Goal: Task Accomplishment & Management: Manage account settings

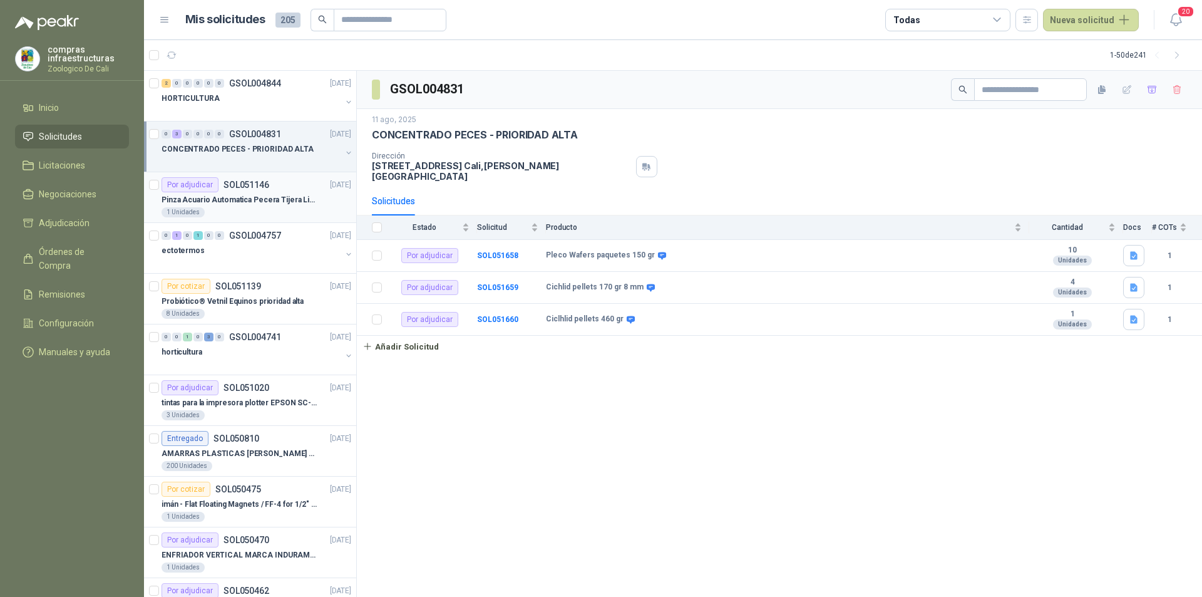
click at [254, 204] on p "Pinza Acuario Automatica Pecera Tijera Limpiador Alicate" at bounding box center [240, 200] width 156 height 12
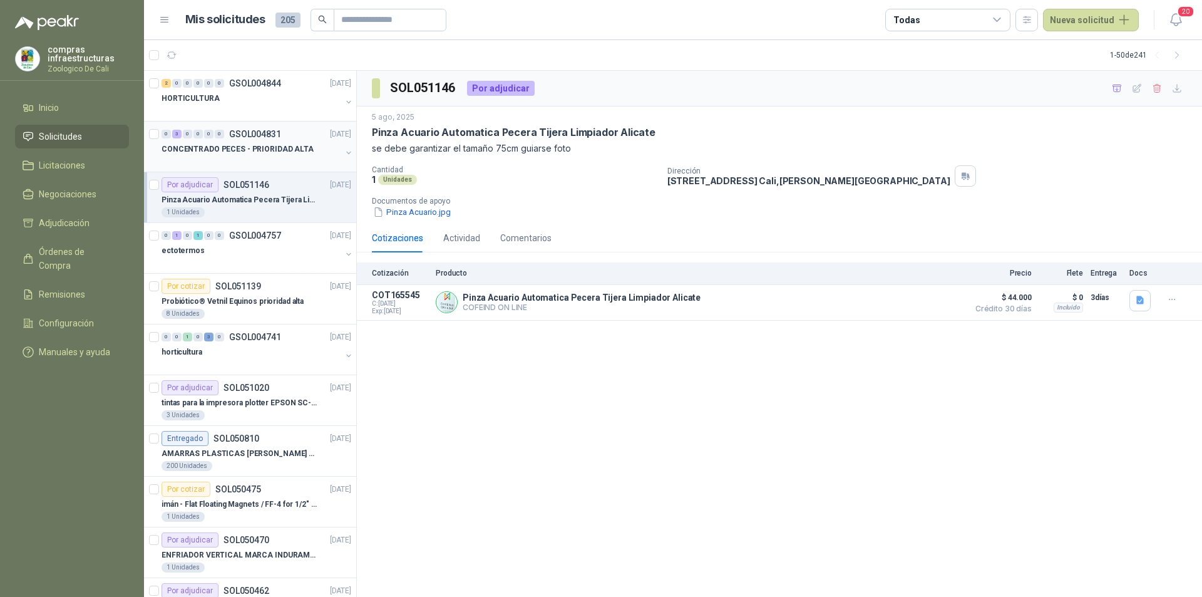
click at [261, 161] on div at bounding box center [252, 162] width 180 height 10
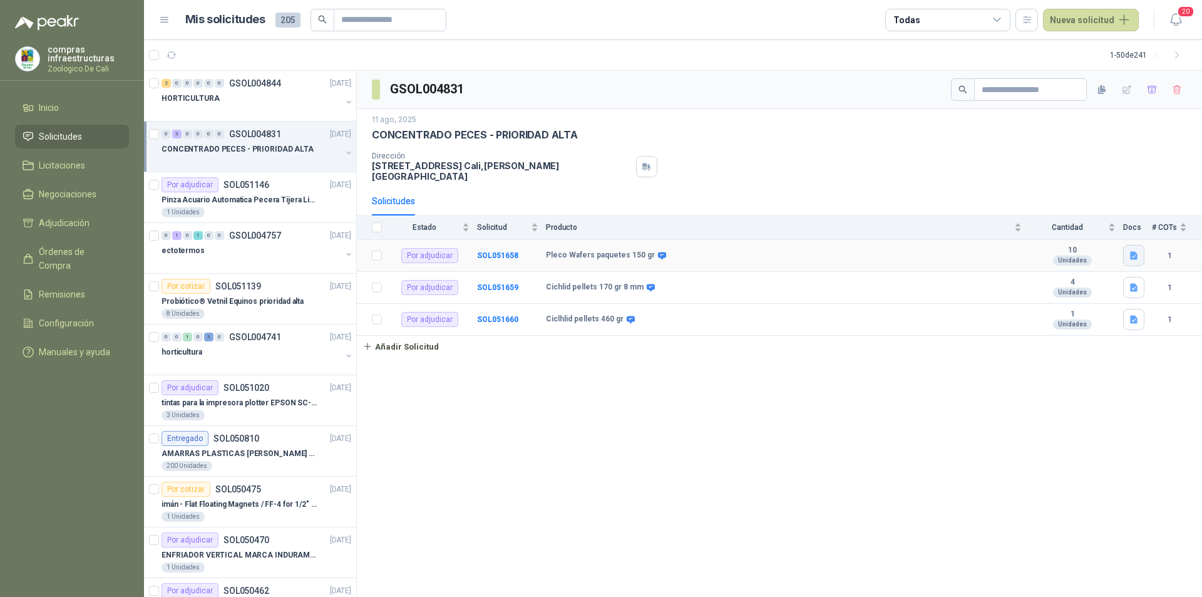
click at [1127, 249] on button "button" at bounding box center [1134, 255] width 21 height 21
click at [1094, 221] on button "Pleco Wafers paquetes 150 gr.png" at bounding box center [1065, 219] width 142 height 13
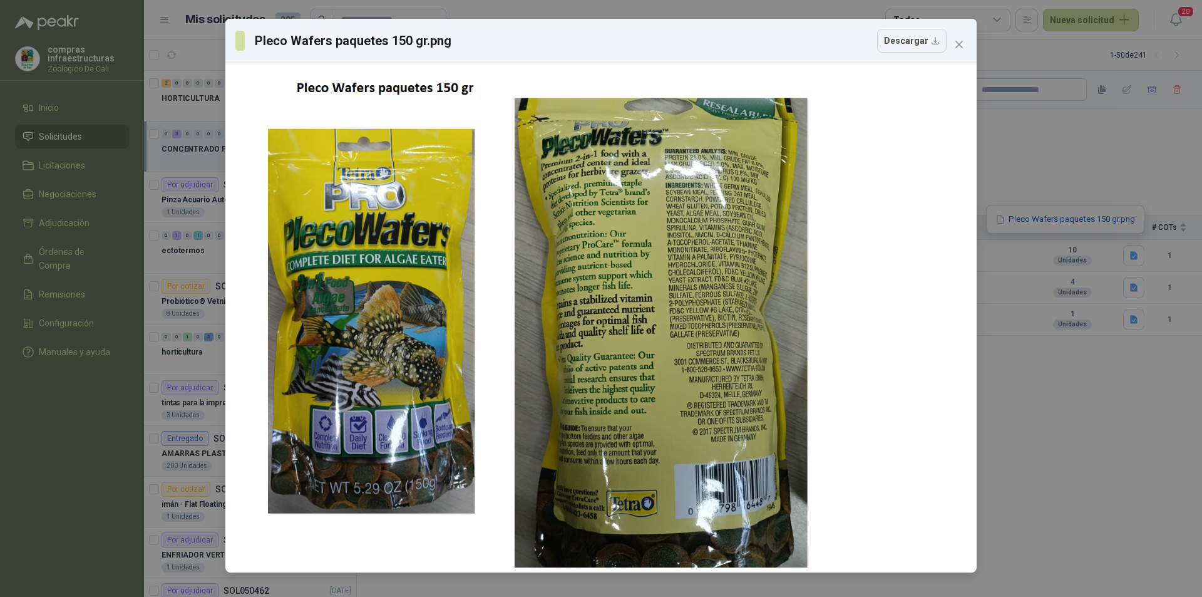
click at [963, 55] on div "Pleco Wafers paquetes 150 gr.png Descargar" at bounding box center [601, 41] width 752 height 44
click at [962, 49] on button "Close" at bounding box center [959, 44] width 20 height 20
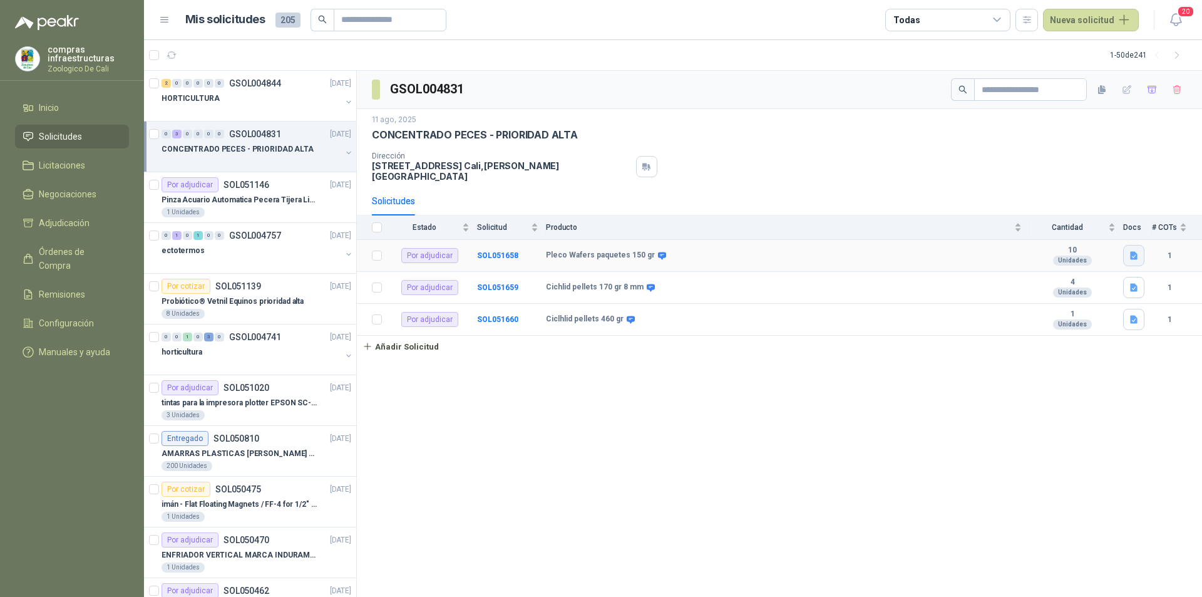
click at [1138, 255] on button "button" at bounding box center [1134, 255] width 21 height 21
click at [429, 248] on div "Por adjudicar" at bounding box center [429, 255] width 57 height 15
click at [433, 249] on div "Por adjudicar" at bounding box center [429, 255] width 57 height 15
click at [477, 251] on b "SOL051658" at bounding box center [497, 255] width 41 height 9
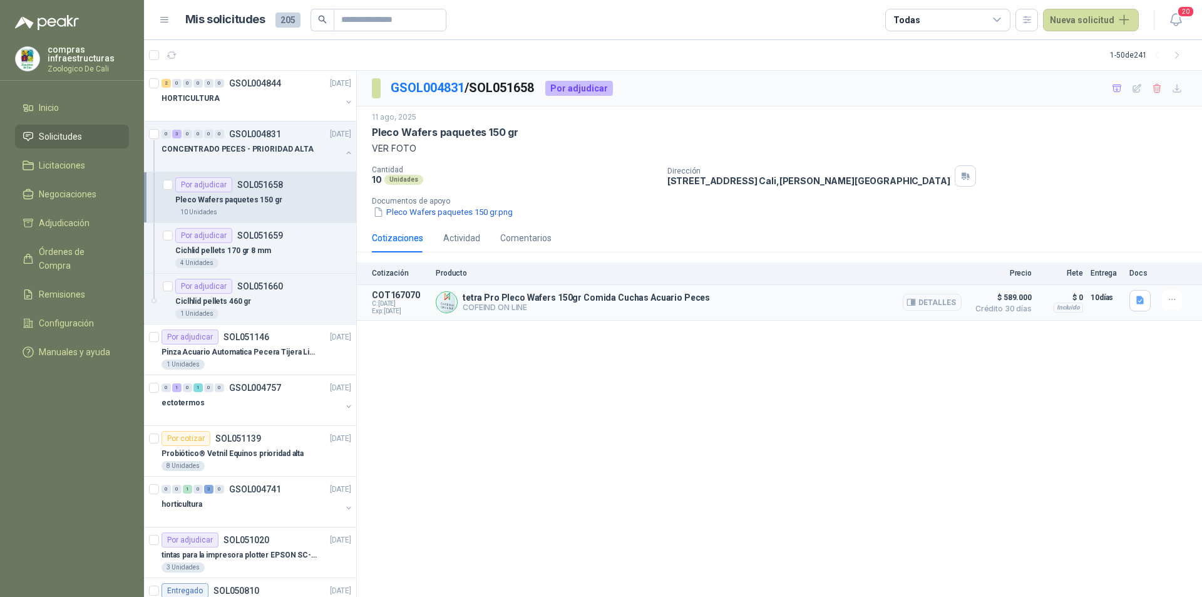
click at [940, 306] on button "Detalles" at bounding box center [932, 302] width 59 height 17
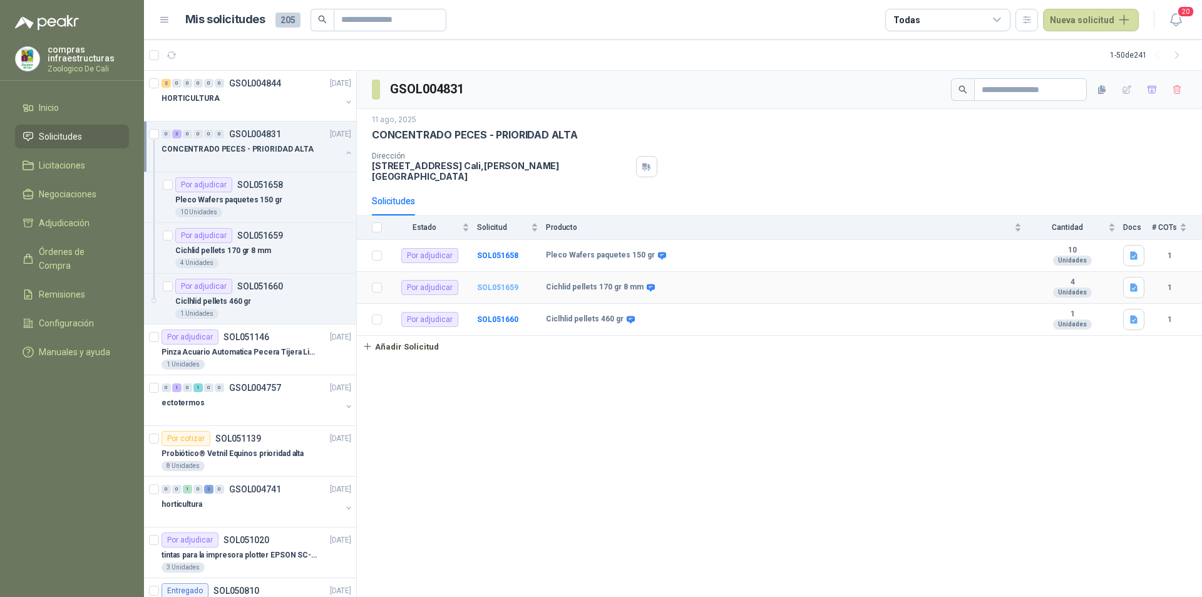
click at [504, 283] on b "SOL051659" at bounding box center [497, 287] width 41 height 9
click at [490, 316] on td "SOL051660" at bounding box center [511, 320] width 69 height 32
click at [501, 315] on b "SOL051660" at bounding box center [497, 319] width 41 height 9
